Goal: Information Seeking & Learning: Learn about a topic

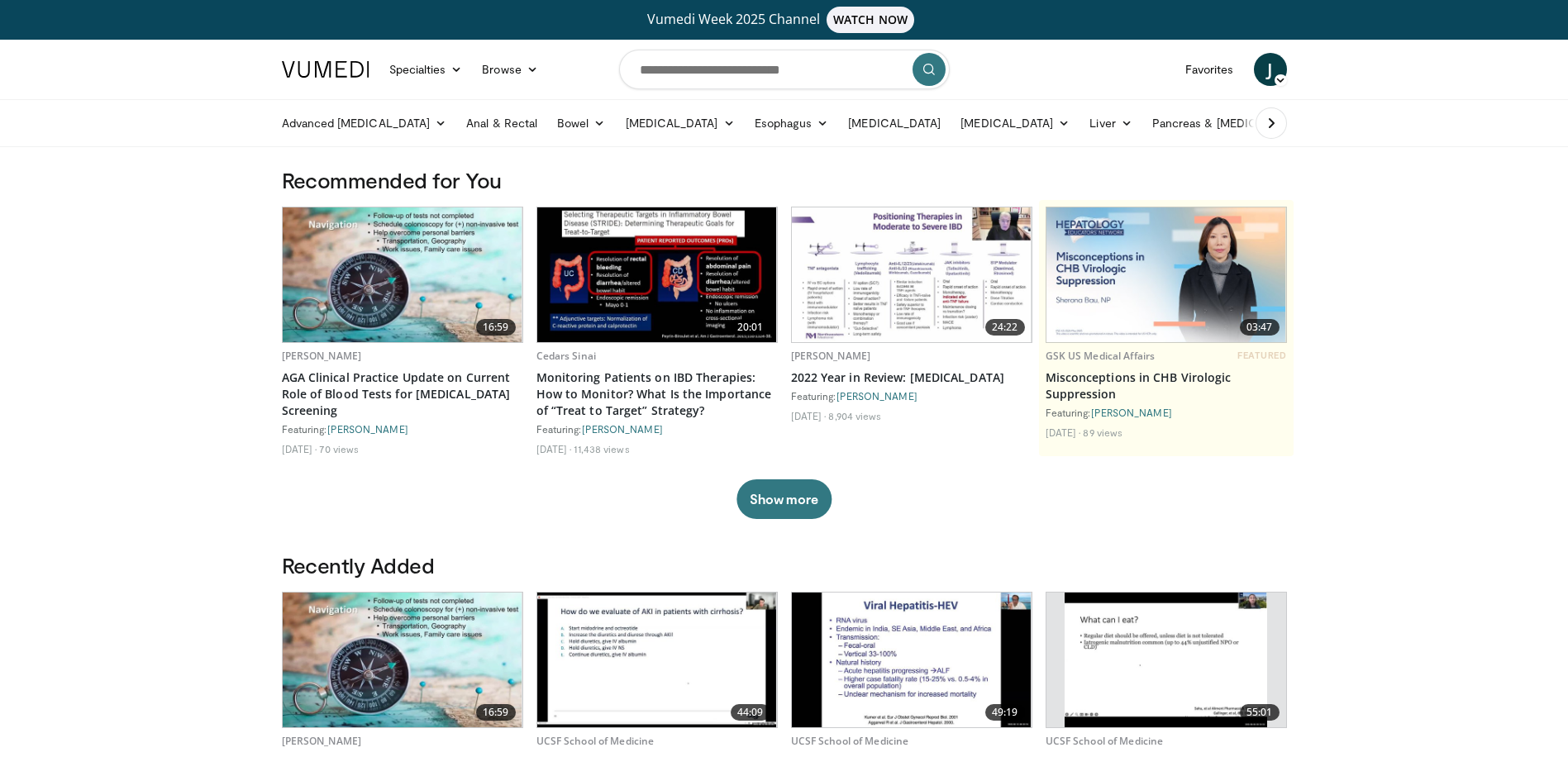
click at [1271, 73] on span "J" at bounding box center [1270, 70] width 33 height 33
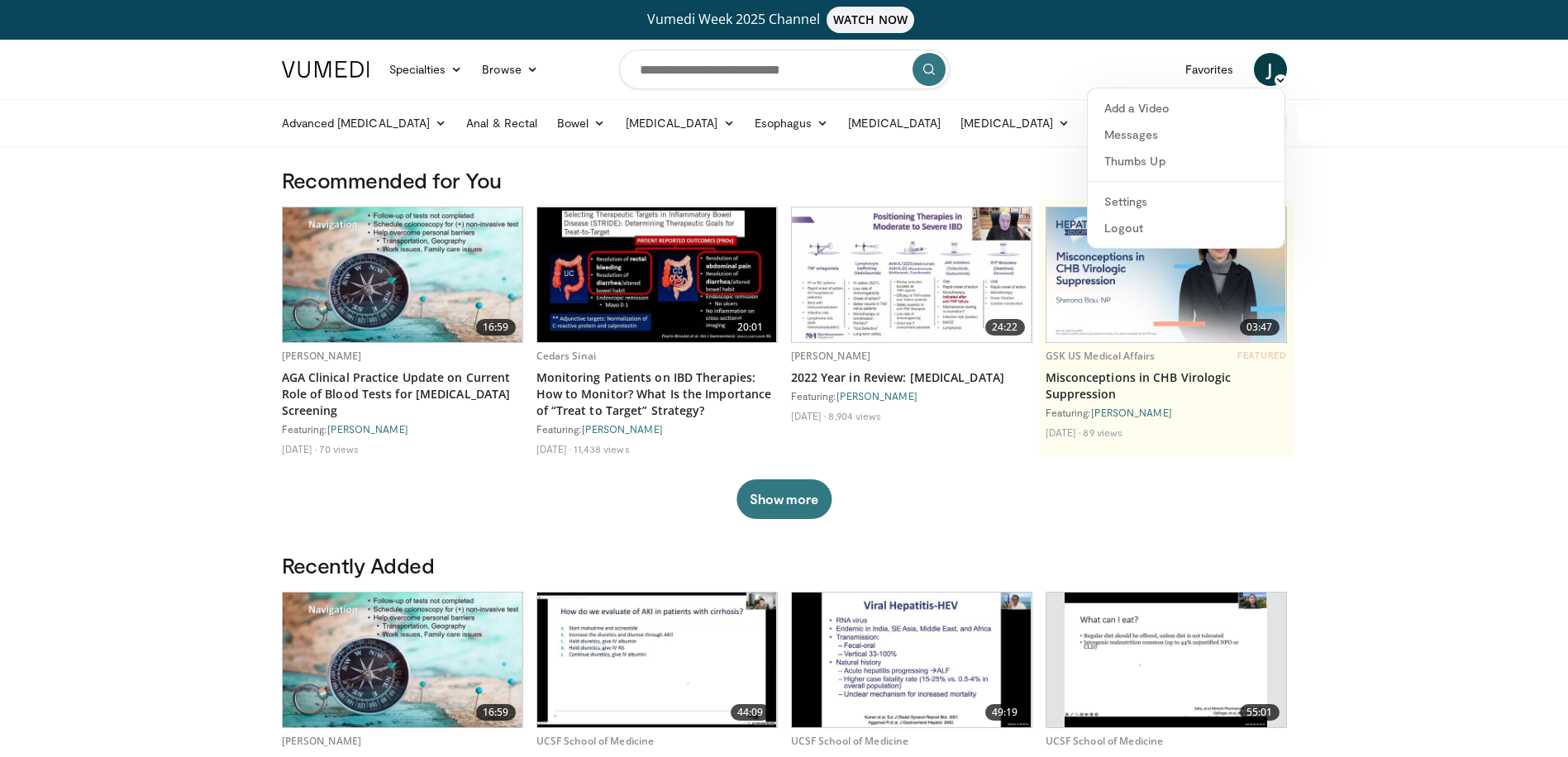
click at [1270, 74] on span "J" at bounding box center [1270, 70] width 33 height 33
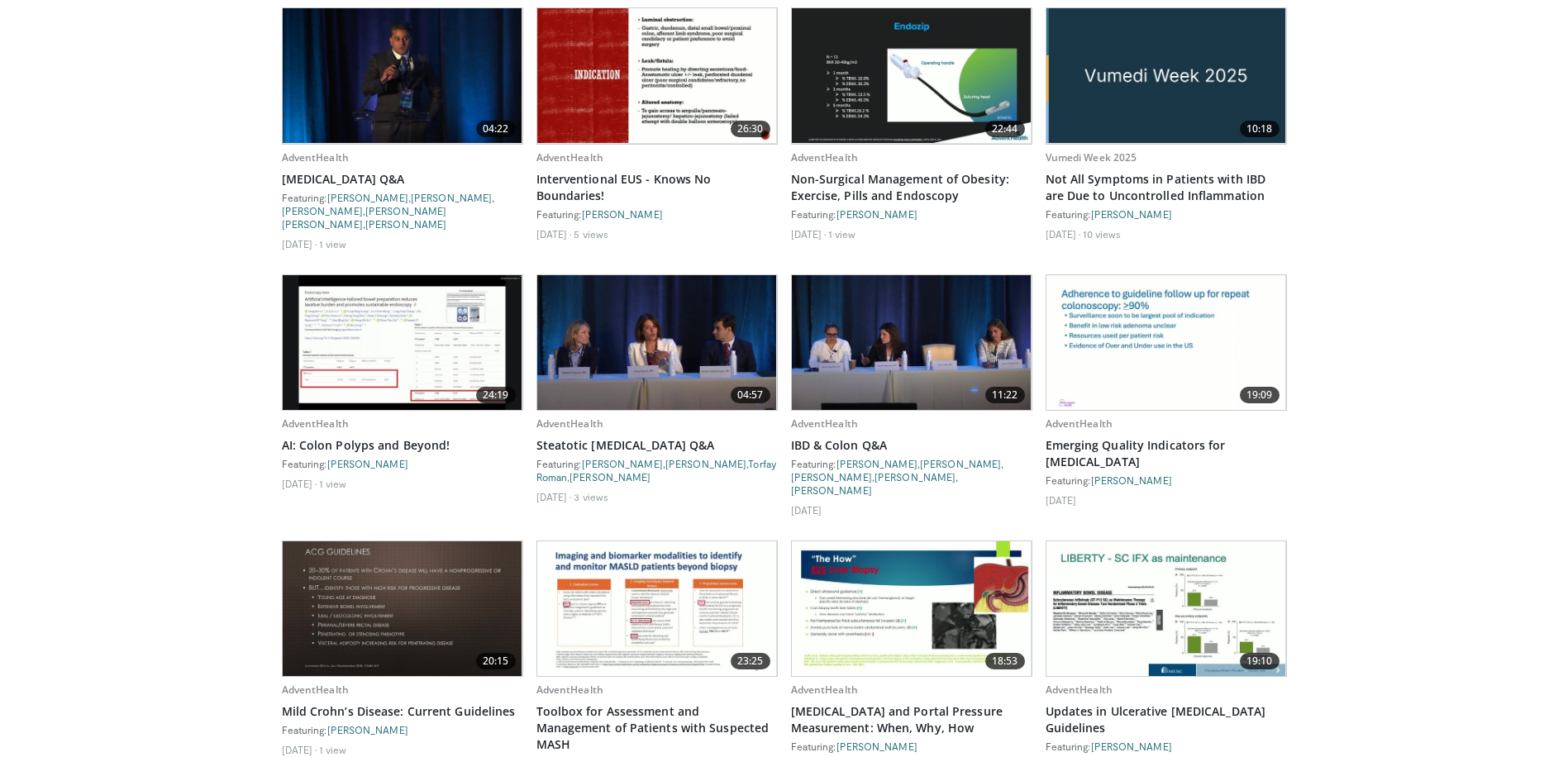
scroll to position [1240, 0]
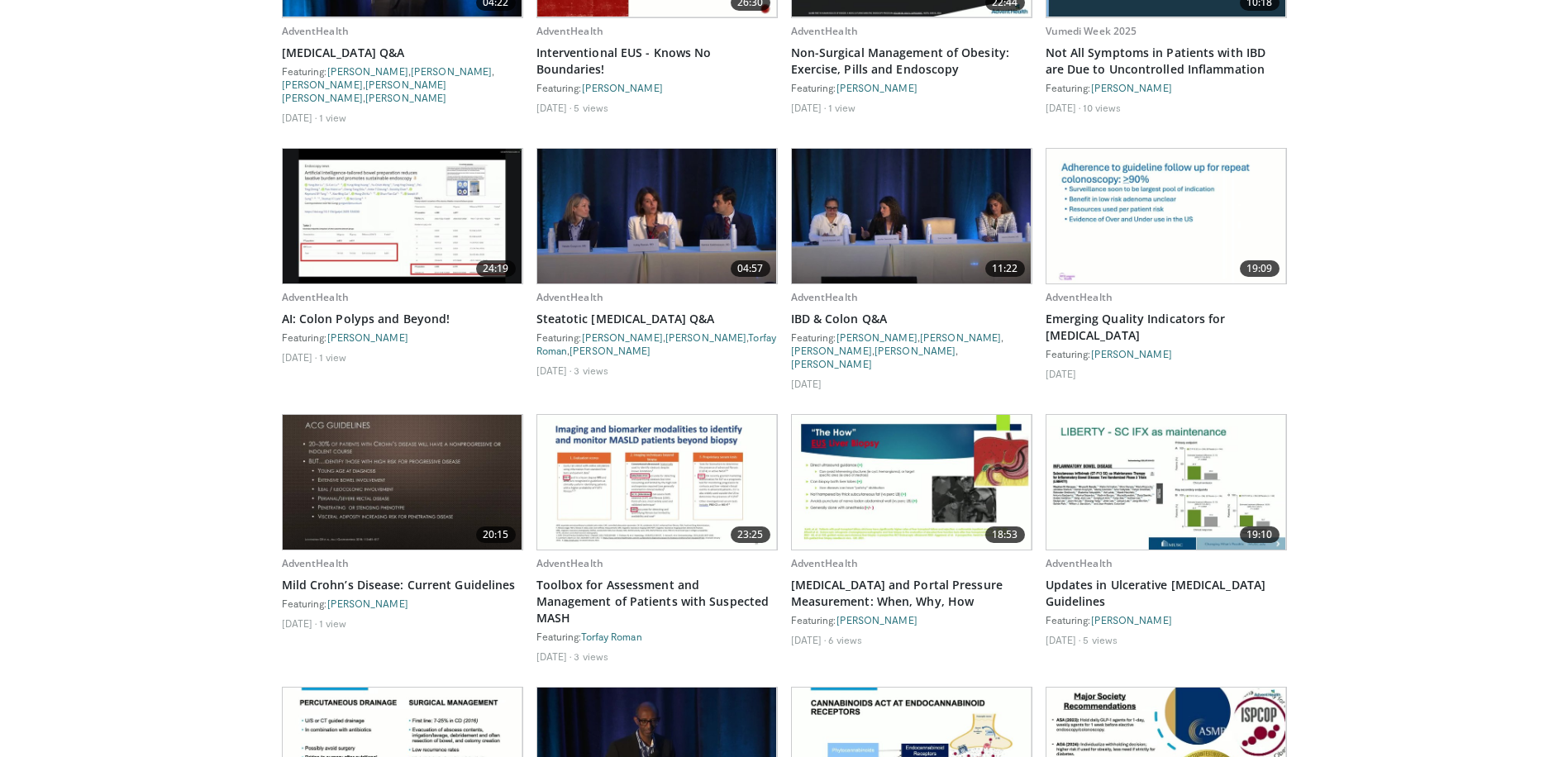
click at [382, 479] on img at bounding box center [403, 482] width 240 height 135
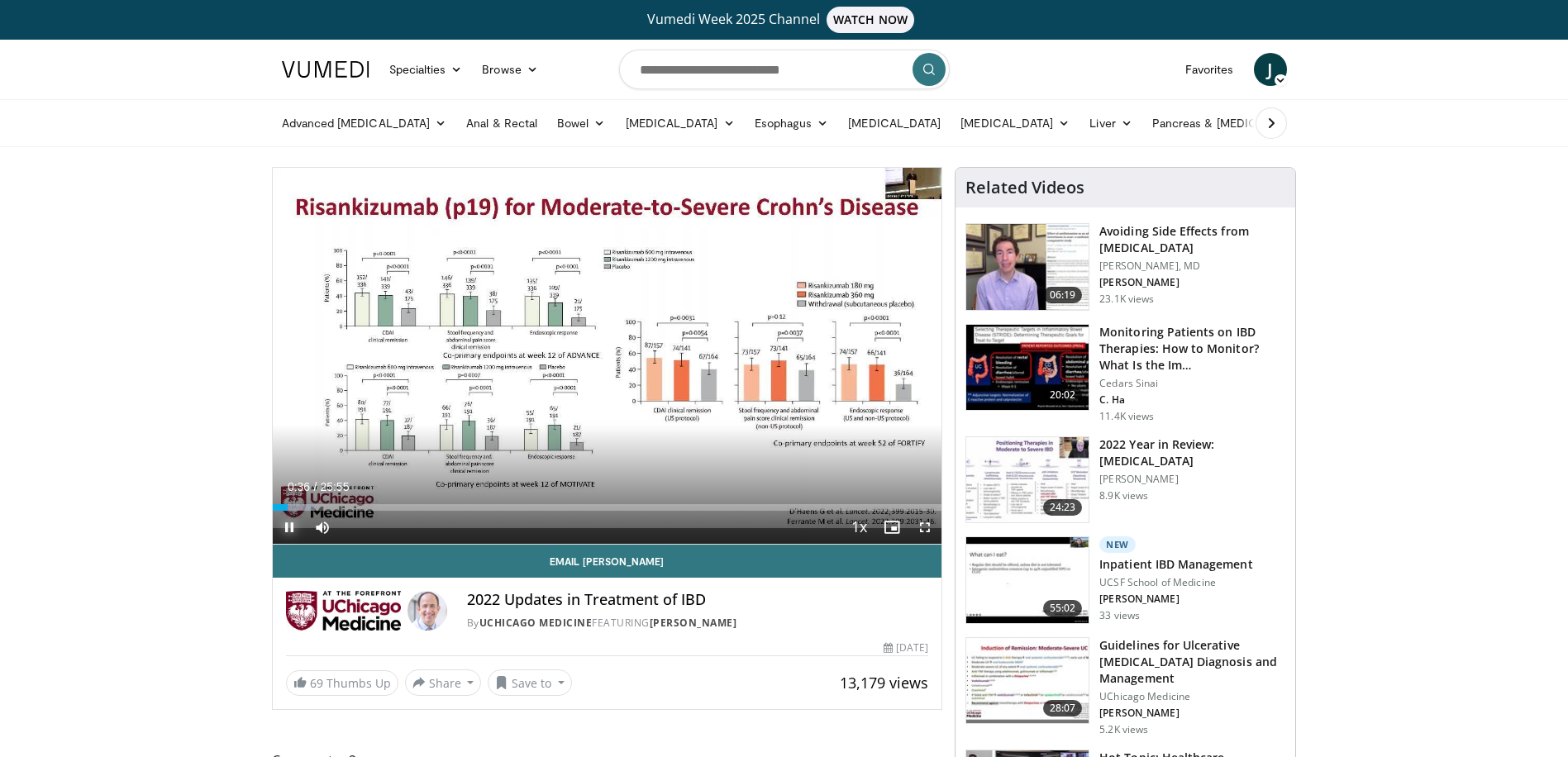
click at [284, 524] on span "Video Player" at bounding box center [290, 527] width 33 height 33
click at [1120, 123] on icon at bounding box center [1125, 123] width 11 height 11
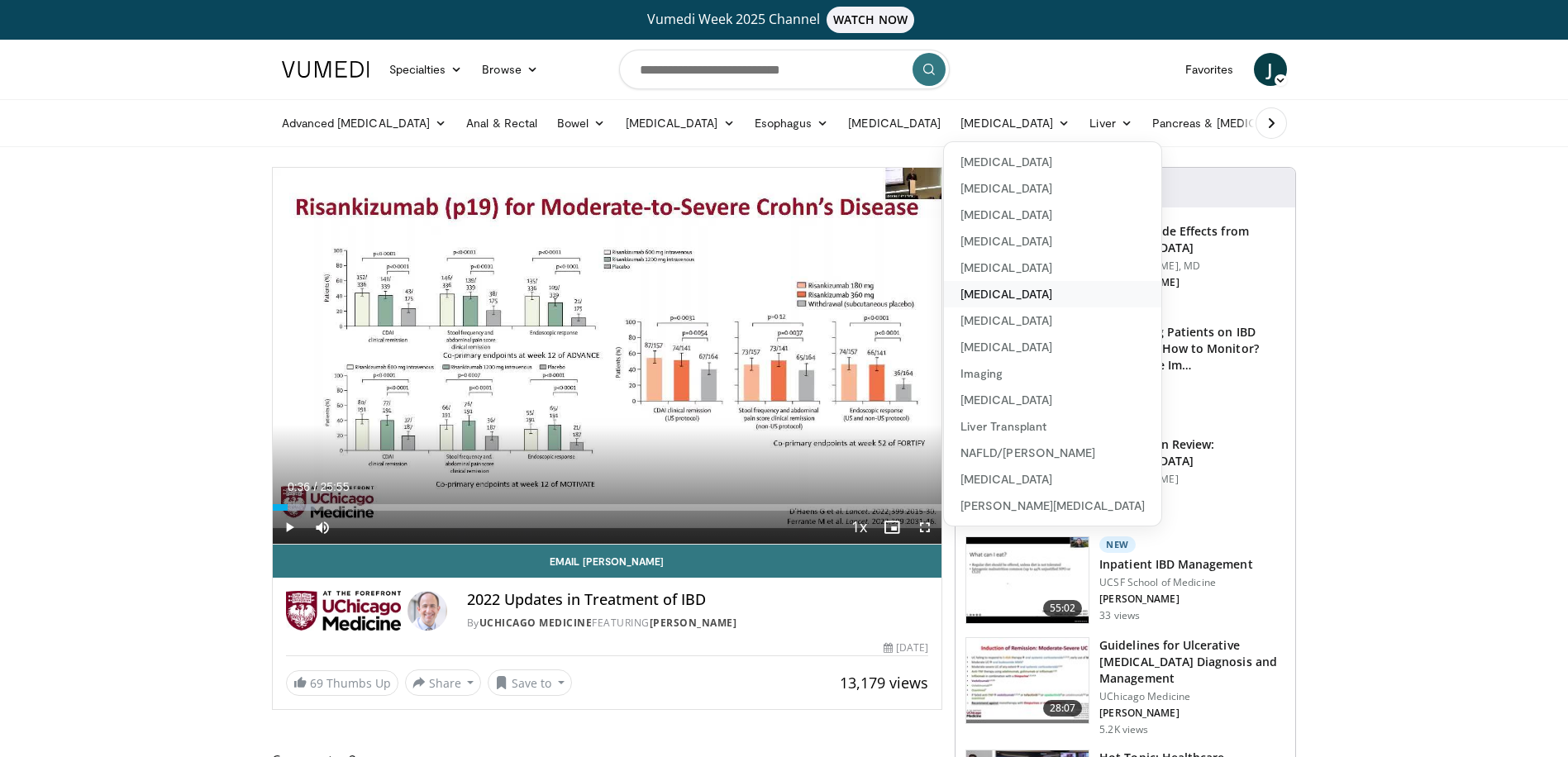
click at [956, 294] on link "[MEDICAL_DATA]" at bounding box center [1052, 294] width 217 height 26
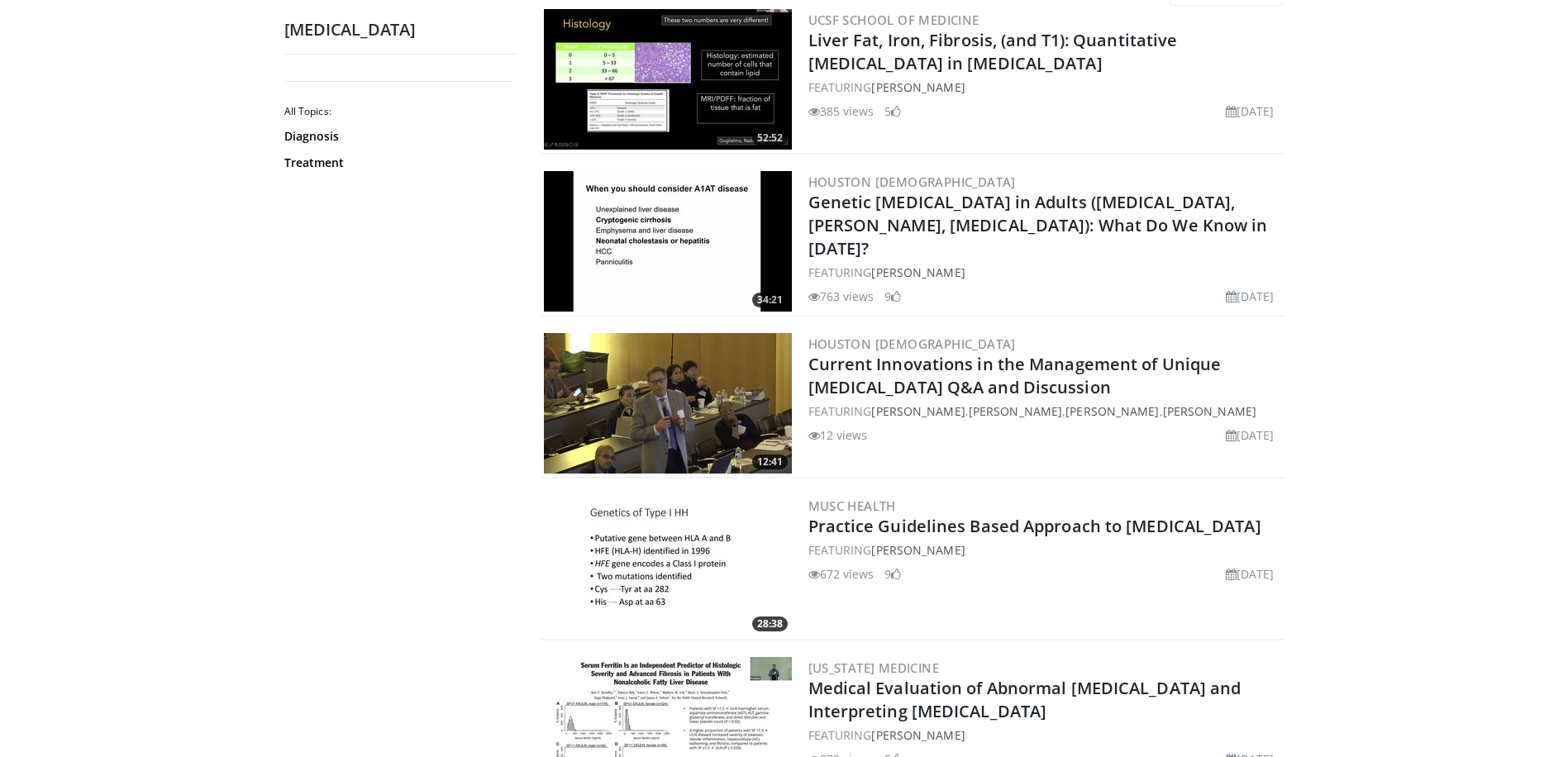
scroll to position [178, 0]
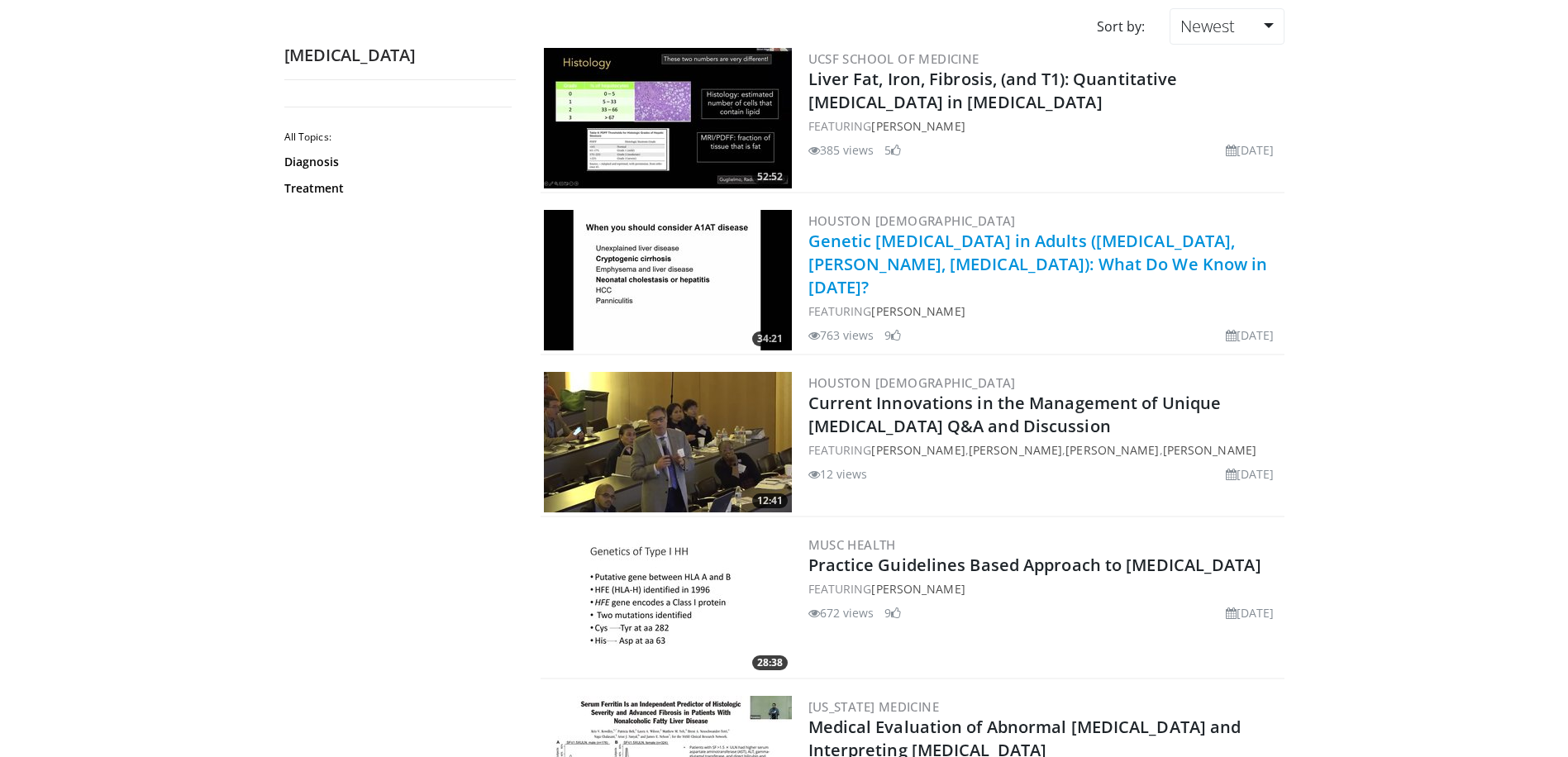
click at [884, 245] on link "Genetic Liver Diseases in Adults (Hemochromatosis, Wilson’s, Alpha-1-antitrypsi…" at bounding box center [1038, 264] width 459 height 69
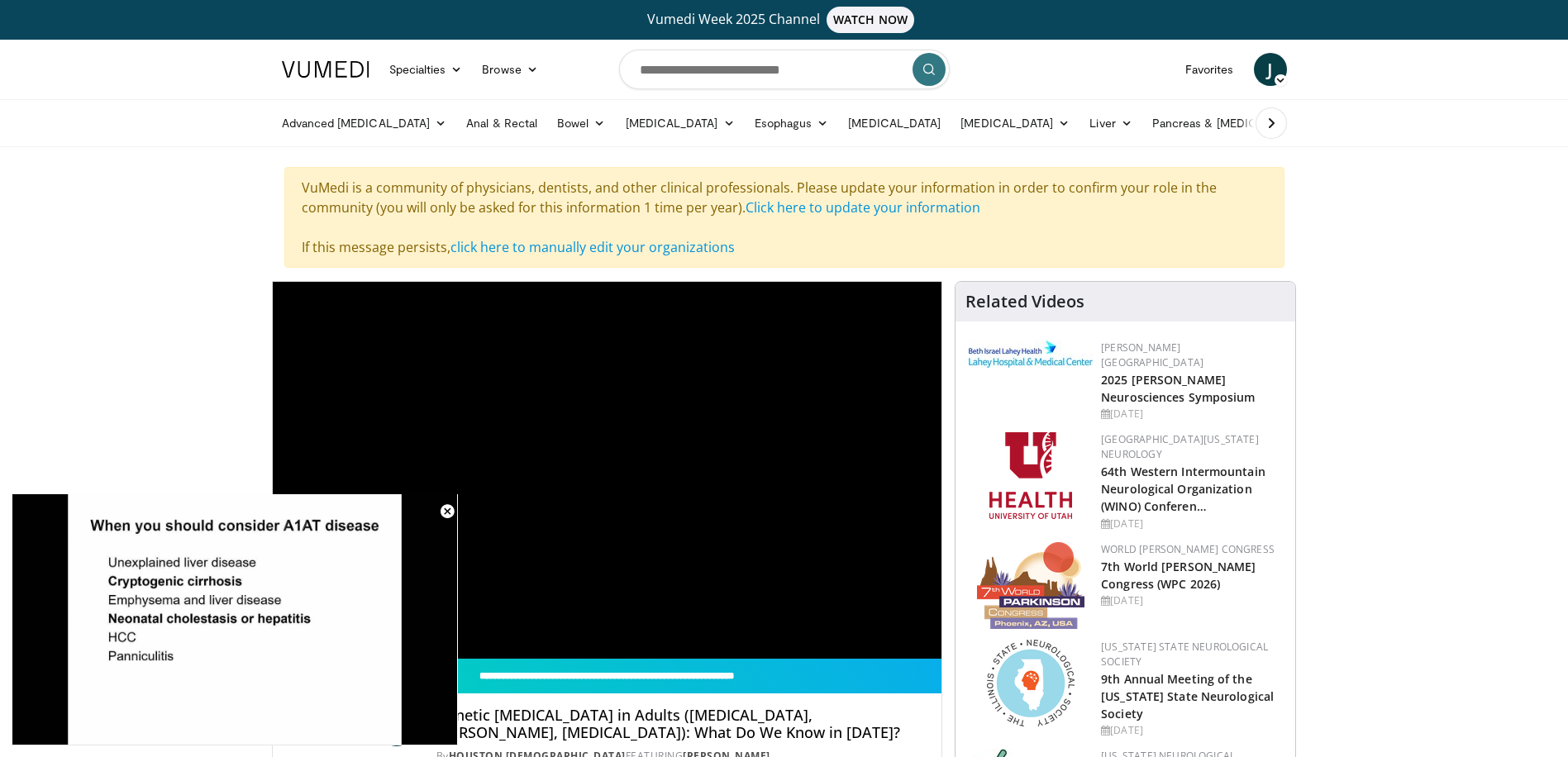
scroll to position [662, 0]
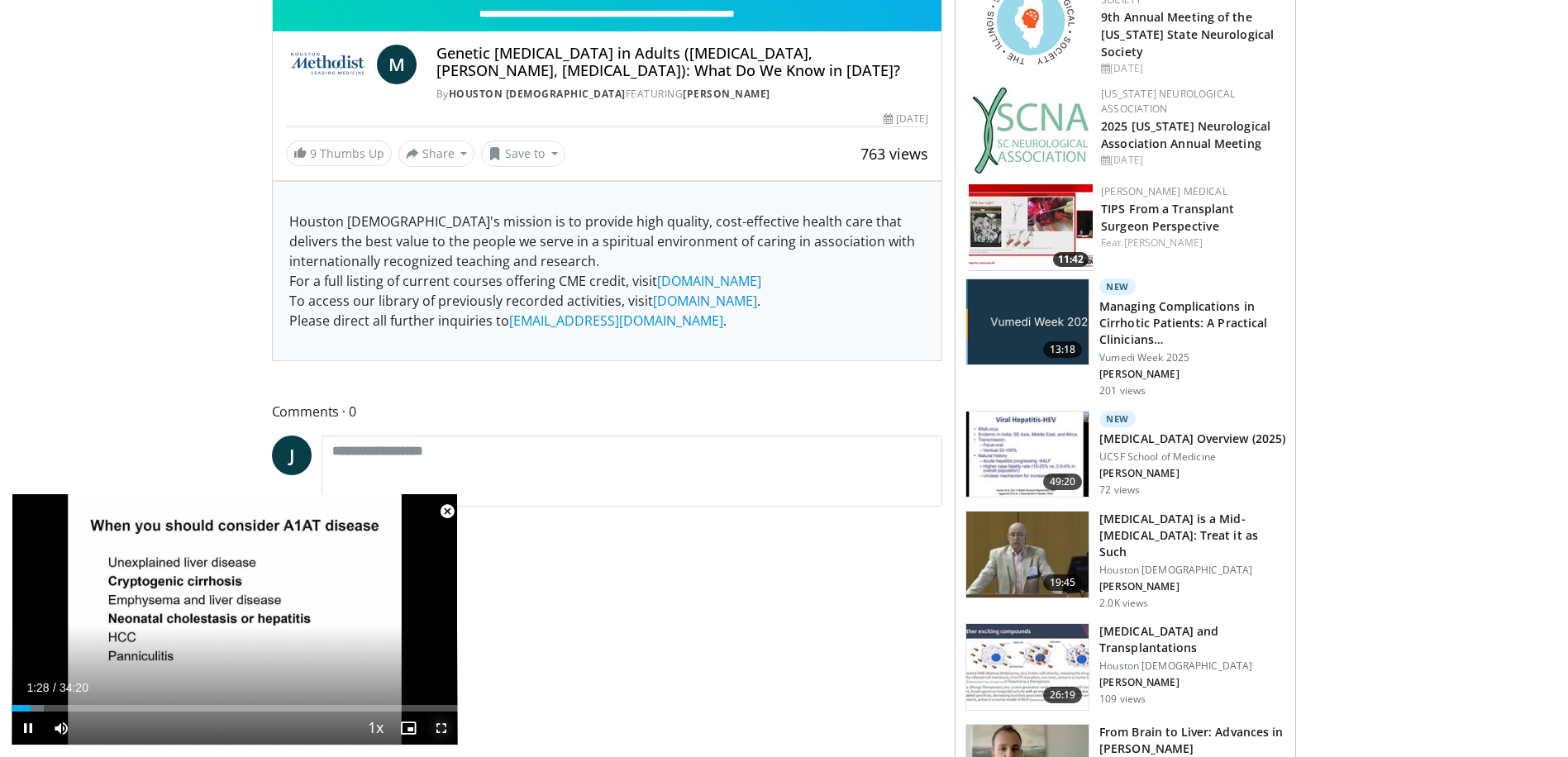
click at [438, 728] on span "Video Player" at bounding box center [441, 728] width 33 height 33
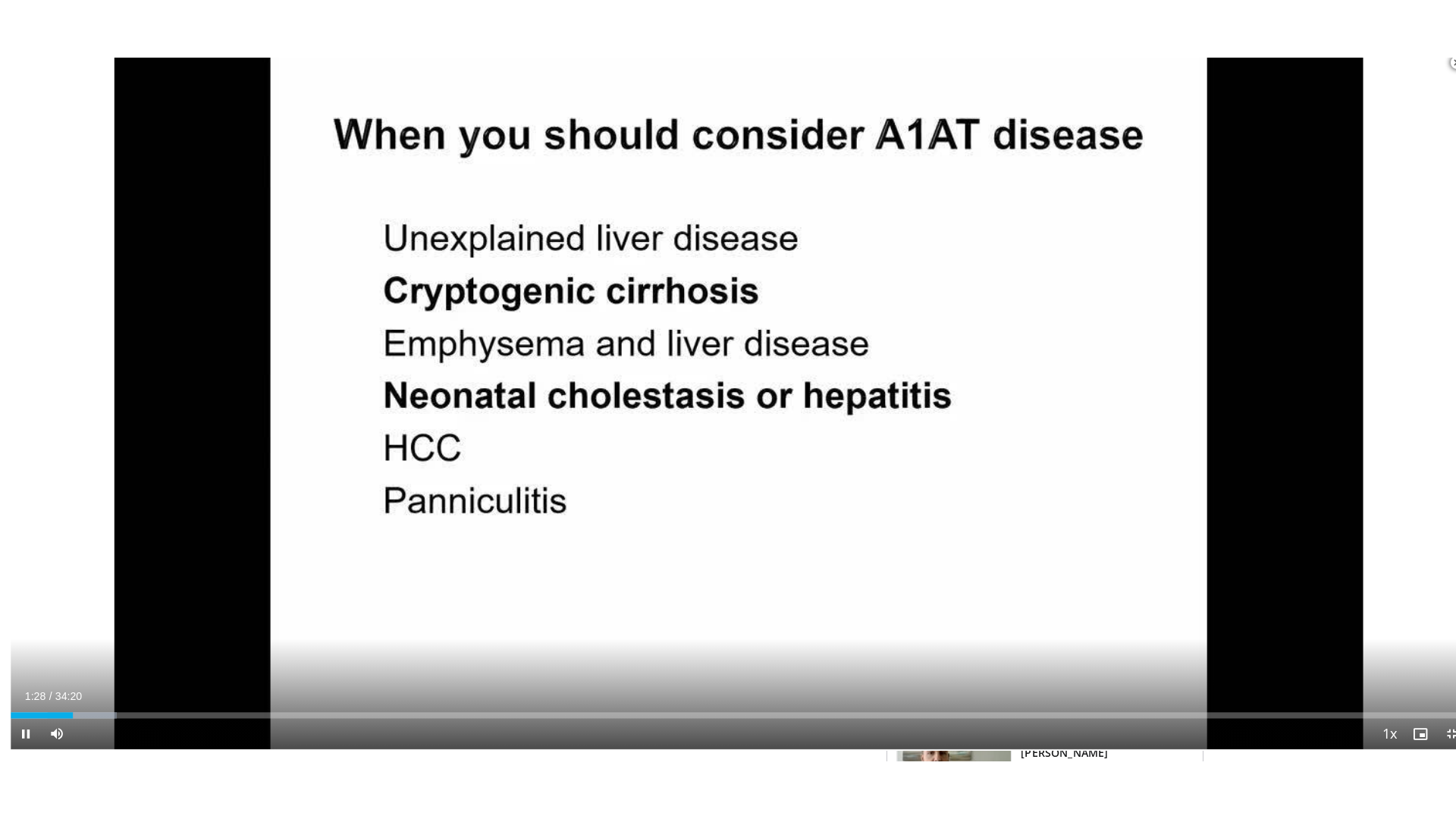
scroll to position [262, 0]
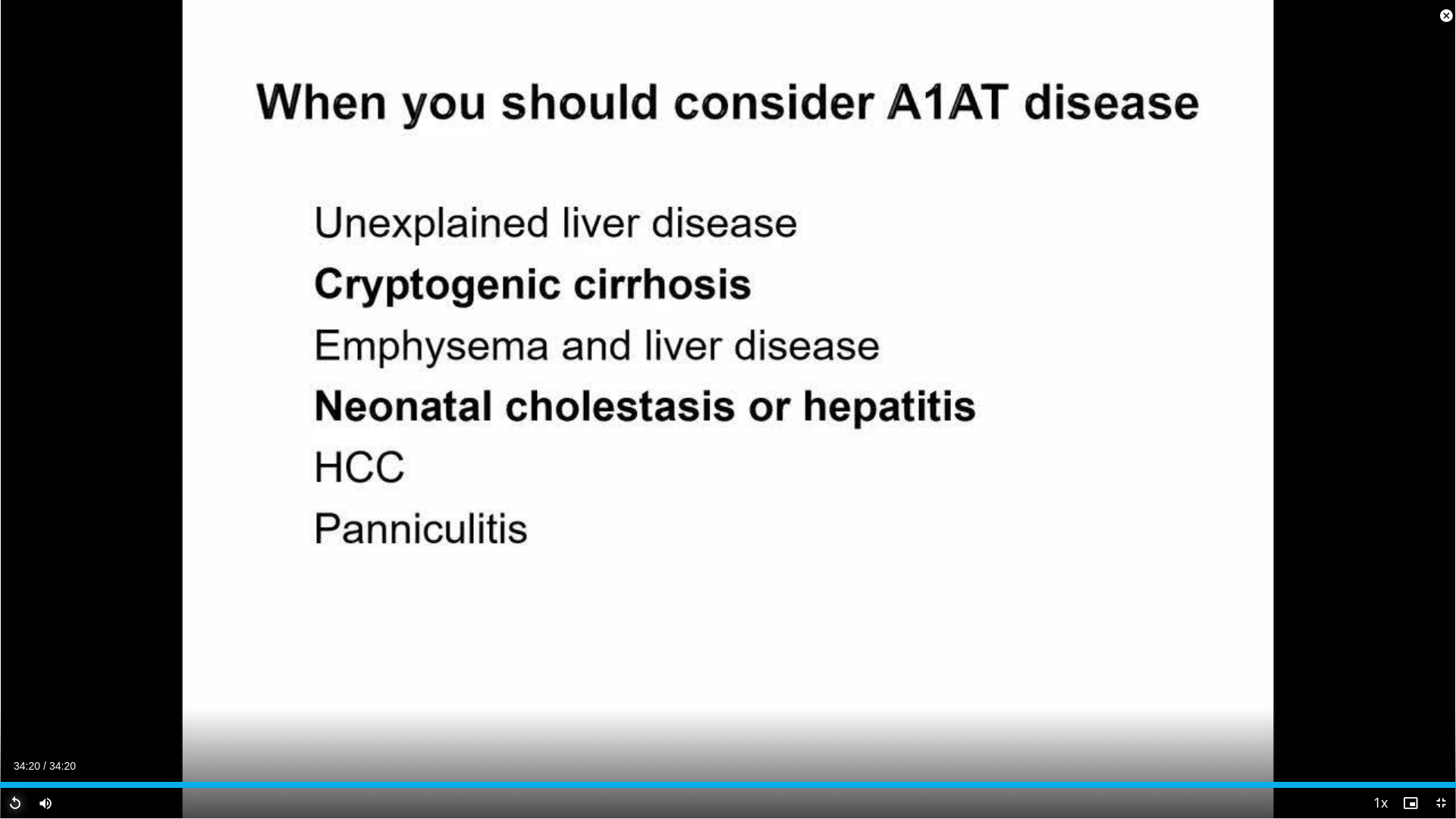
click at [19, 694] on span "Video Player" at bounding box center [15, 803] width 30 height 30
